Goal: Task Accomplishment & Management: Manage account settings

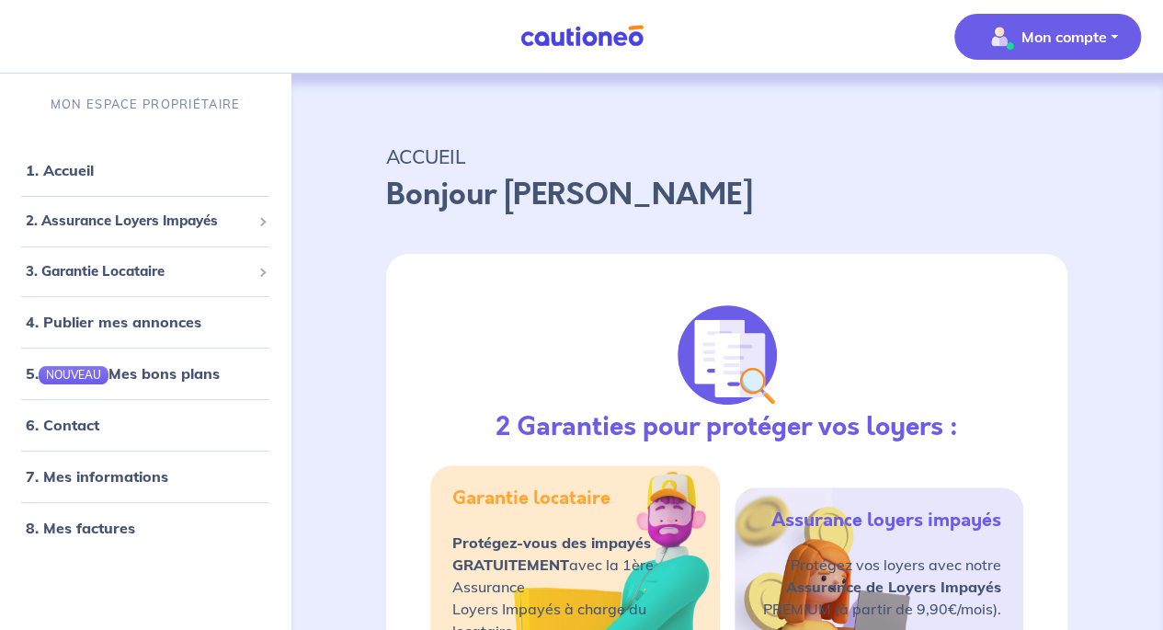
click at [1054, 28] on p "Mon compte" at bounding box center [1063, 37] width 85 height 22
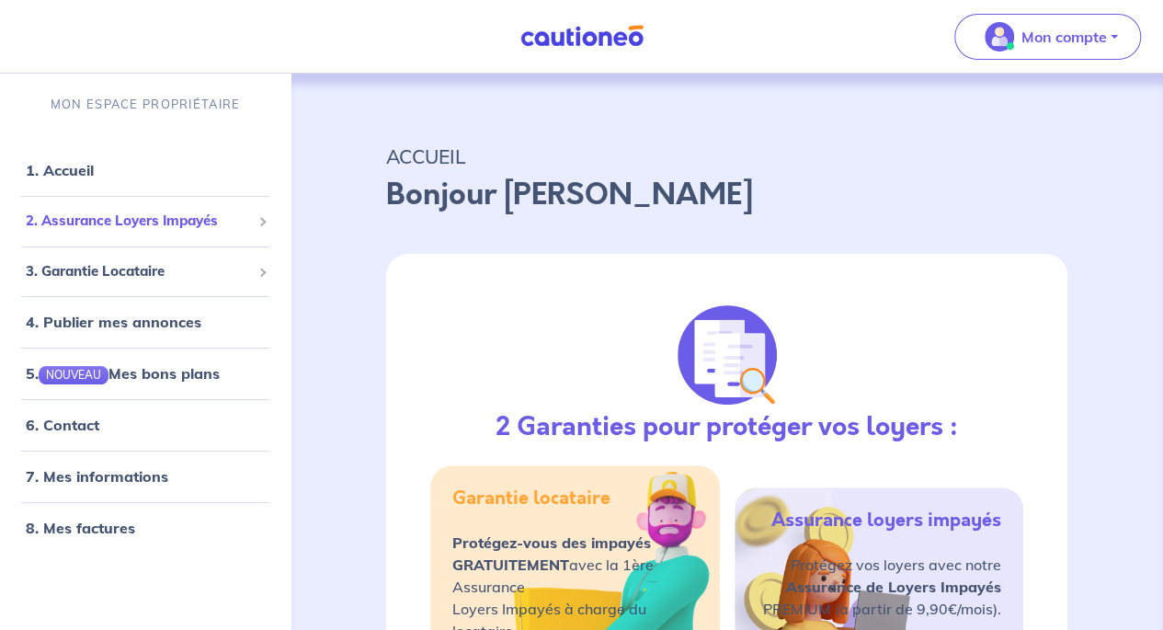
click at [131, 212] on span "2. Assurance Loyers Impayés" at bounding box center [138, 221] width 225 height 21
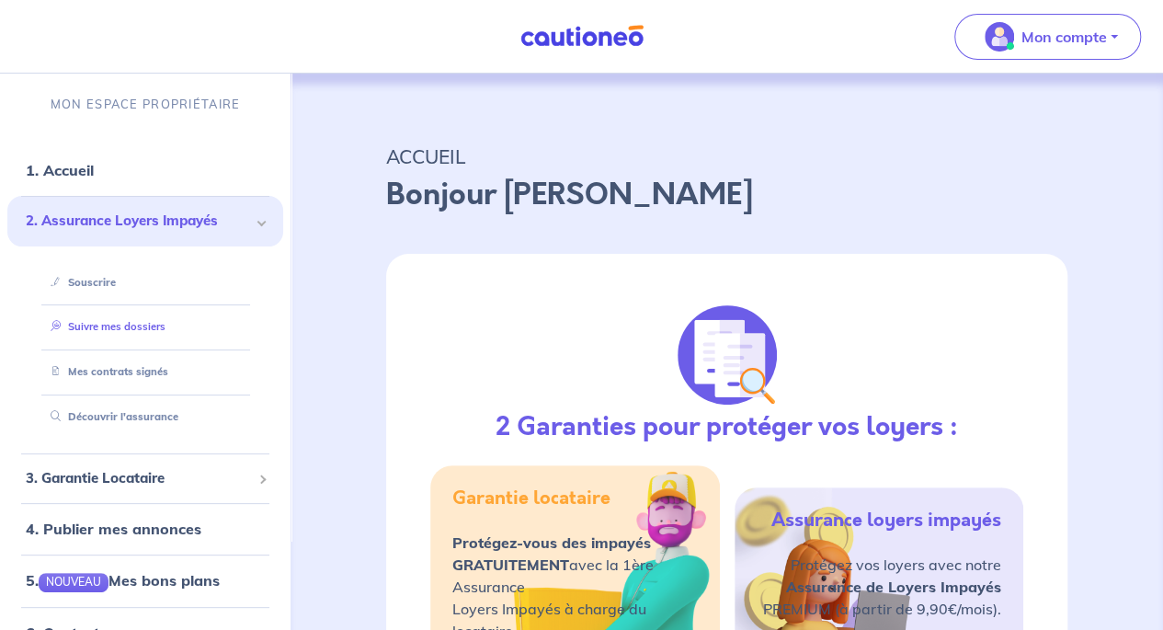
click at [145, 320] on link "Suivre mes dossiers" at bounding box center [104, 326] width 122 height 13
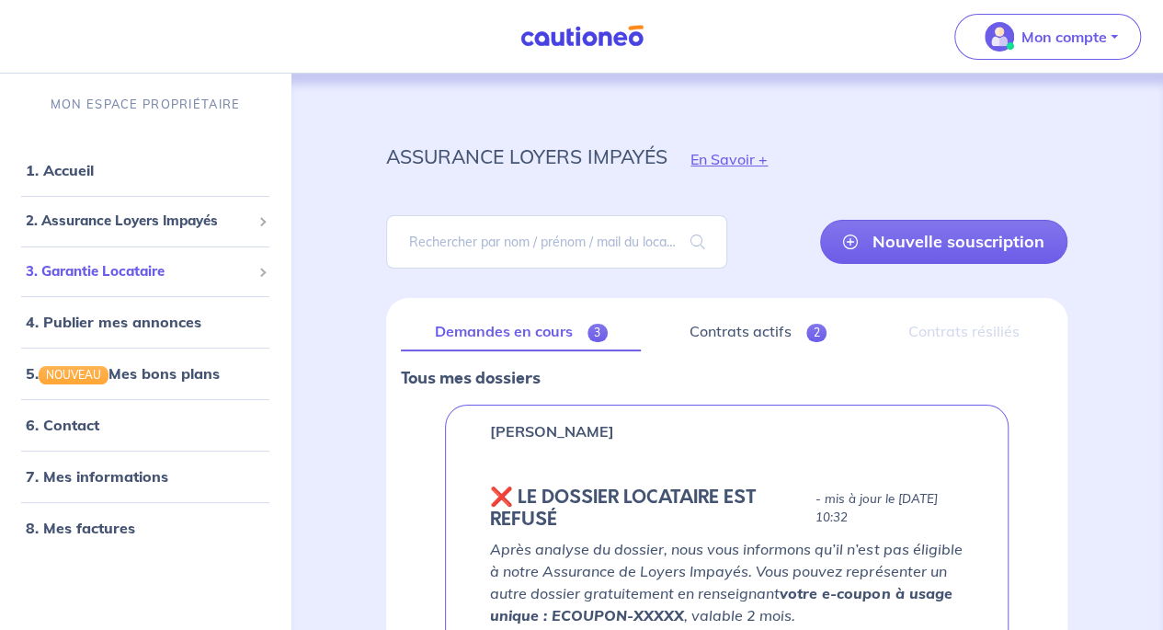
click at [175, 279] on span "3. Garantie Locataire" at bounding box center [138, 271] width 225 height 21
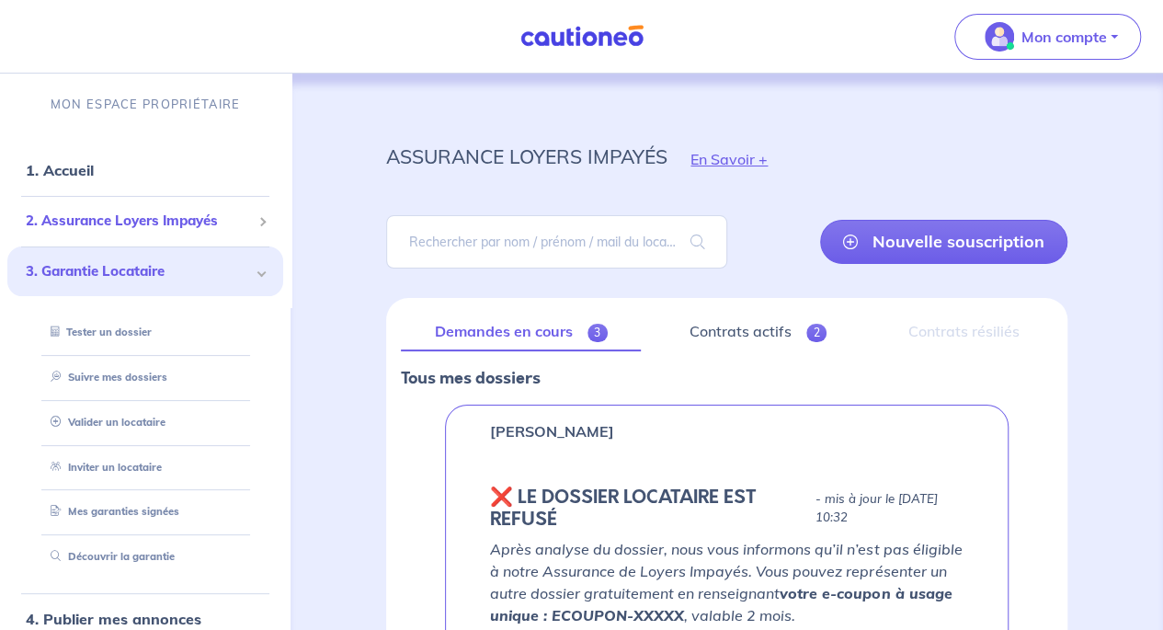
click at [132, 220] on span "2. Assurance Loyers Impayés" at bounding box center [138, 221] width 225 height 21
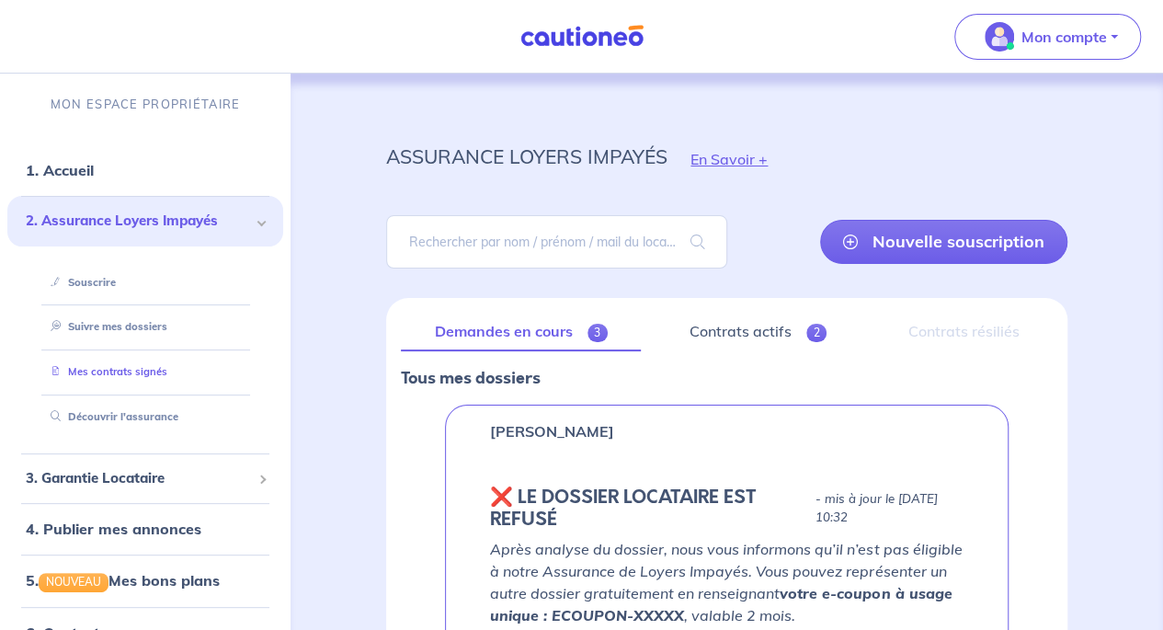
click at [132, 374] on link "Mes contrats signés" at bounding box center [105, 371] width 124 height 13
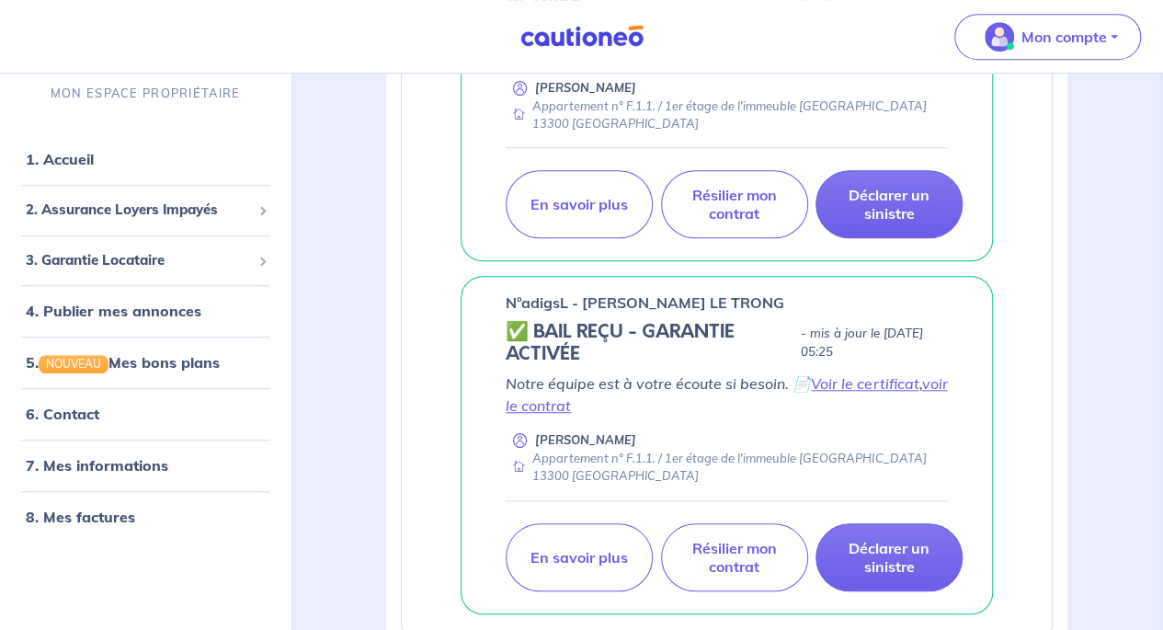
scroll to position [410, 0]
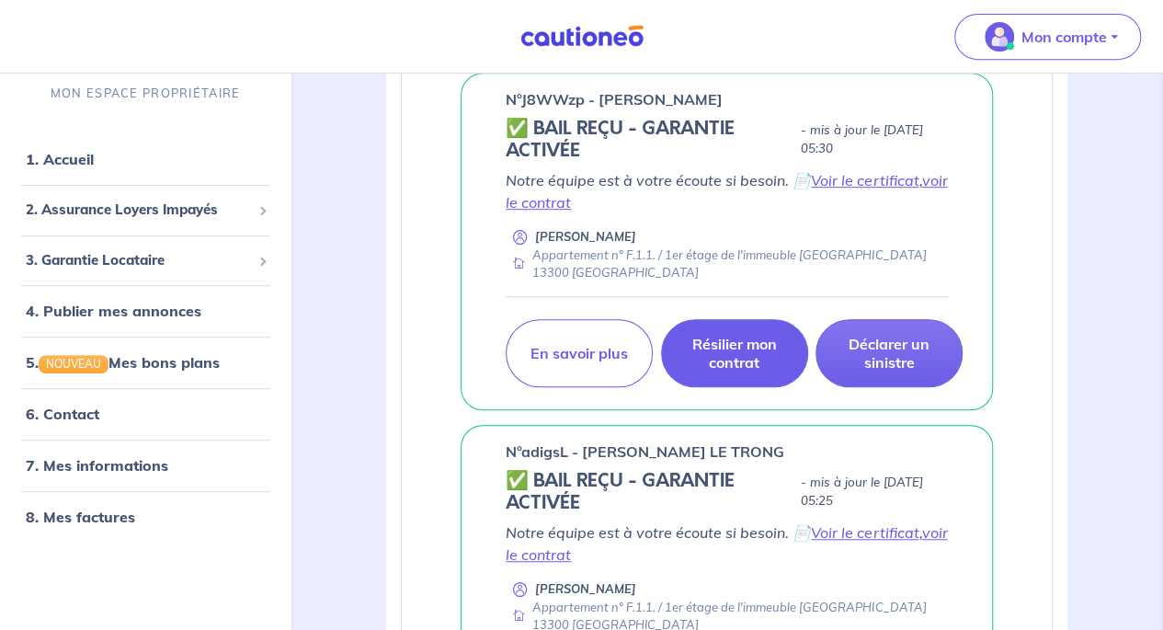
click at [735, 361] on p "Résilier mon contrat" at bounding box center [734, 353] width 101 height 37
